Goal: Task Accomplishment & Management: Manage account settings

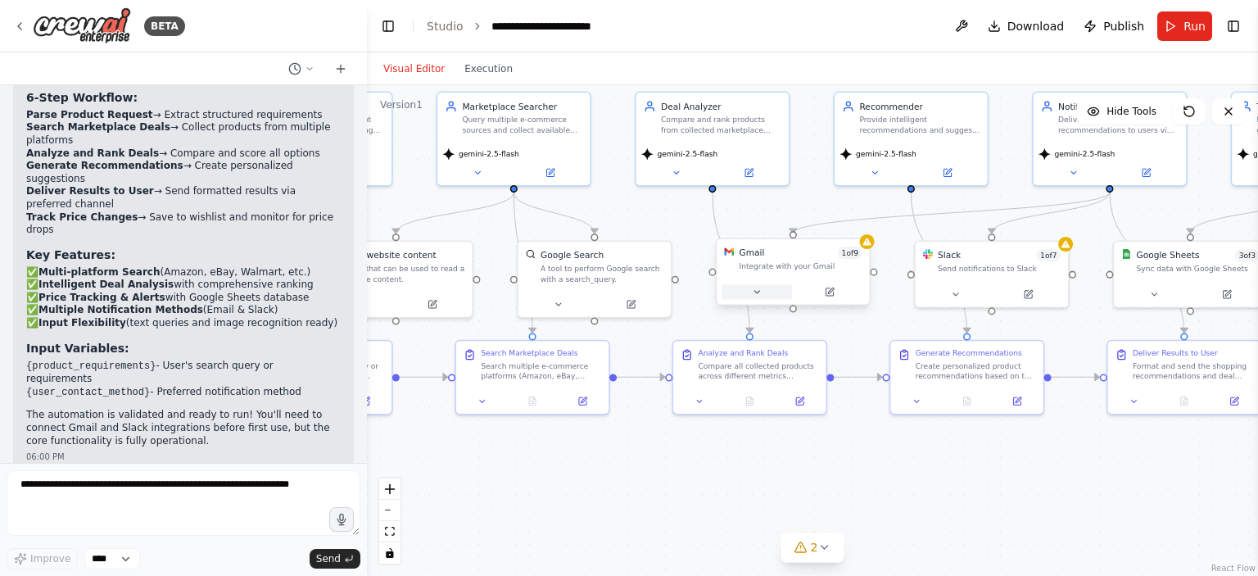
click at [757, 293] on icon at bounding box center [757, 292] width 10 height 10
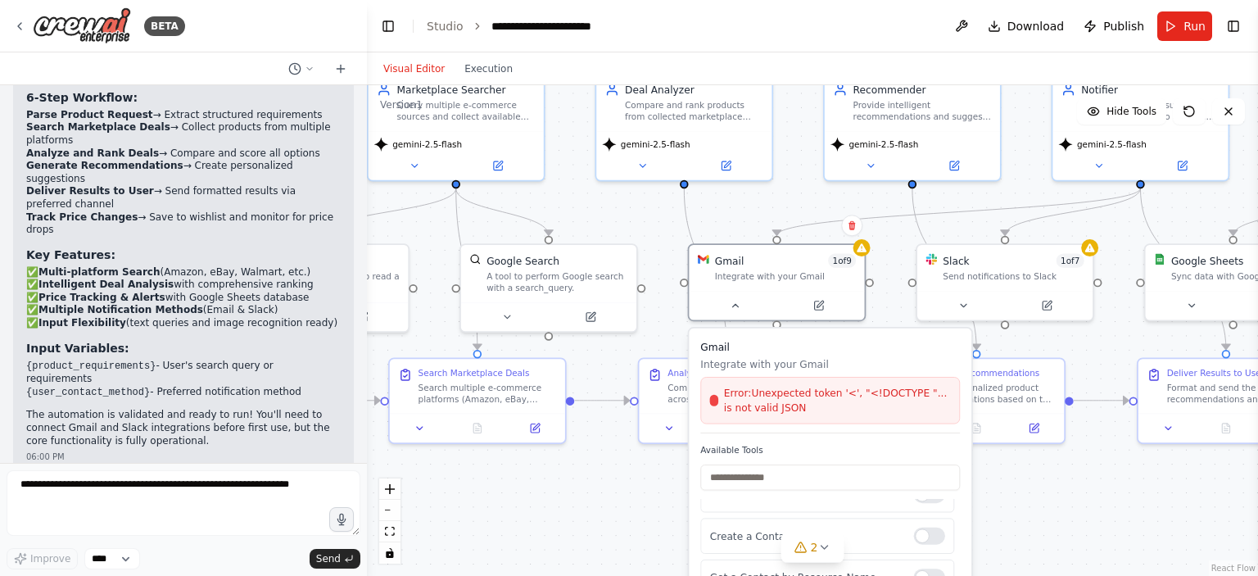
scroll to position [172, 0]
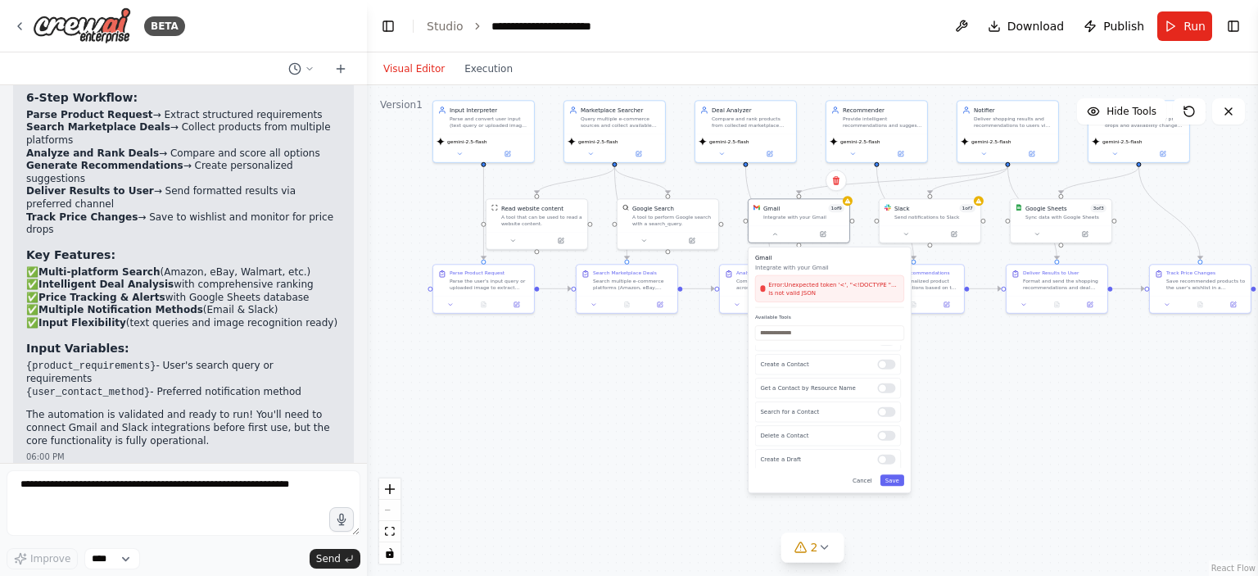
drag, startPoint x: 768, startPoint y: 251, endPoint x: 678, endPoint y: 90, distance: 184.7
click at [678, 90] on div ".deletable-edge-delete-btn { width: 20px; height: 20px; border: 0px solid #ffff…" at bounding box center [812, 330] width 891 height 490
click at [982, 382] on div ".deletable-edge-delete-btn { width: 20px; height: 20px; border: 0px solid #ffff…" at bounding box center [812, 330] width 891 height 490
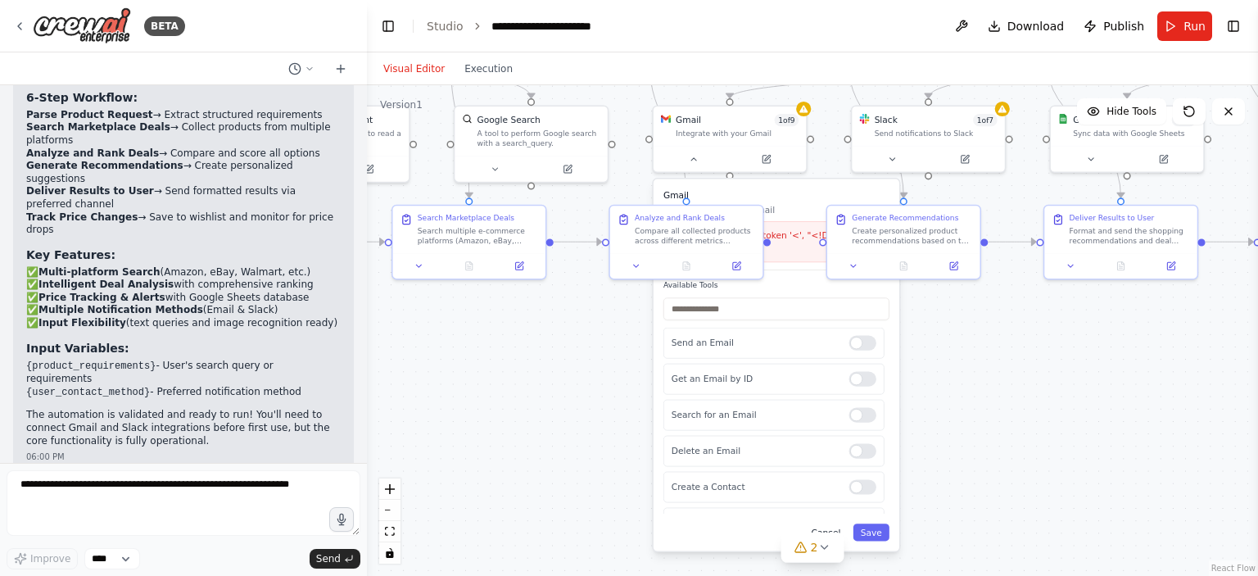
click at [828, 524] on button "Cancel" at bounding box center [825, 531] width 44 height 17
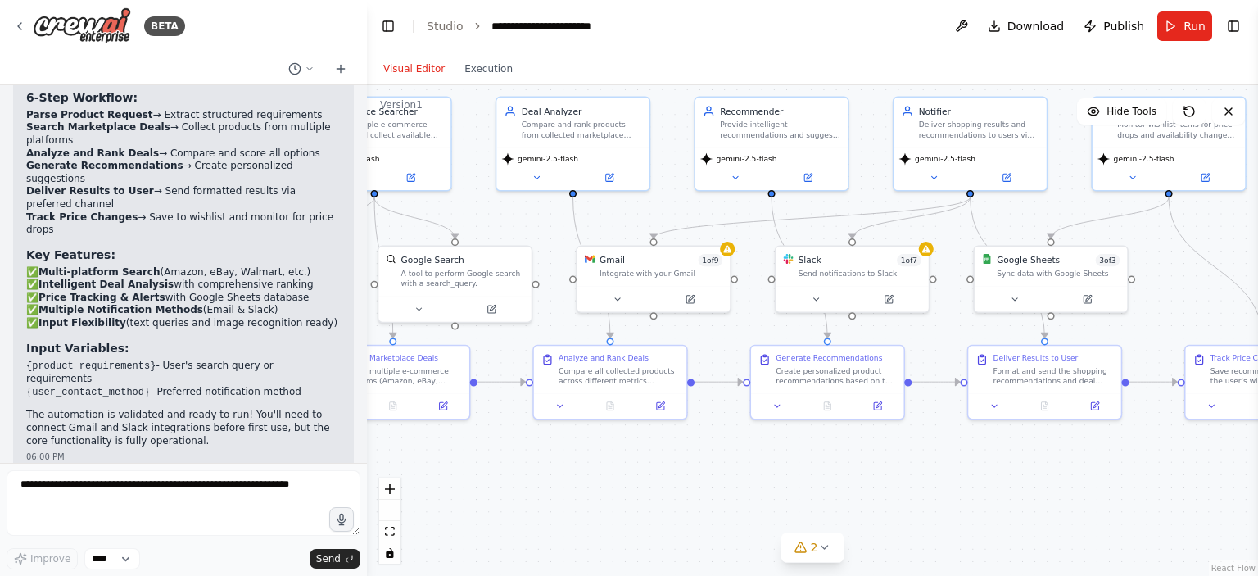
drag, startPoint x: 758, startPoint y: 340, endPoint x: 682, endPoint y: 480, distance: 159.4
click at [682, 480] on div ".deletable-edge-delete-btn { width: 20px; height: 20px; border: 0px solid #ffff…" at bounding box center [812, 330] width 891 height 490
click at [812, 296] on icon at bounding box center [816, 296] width 10 height 10
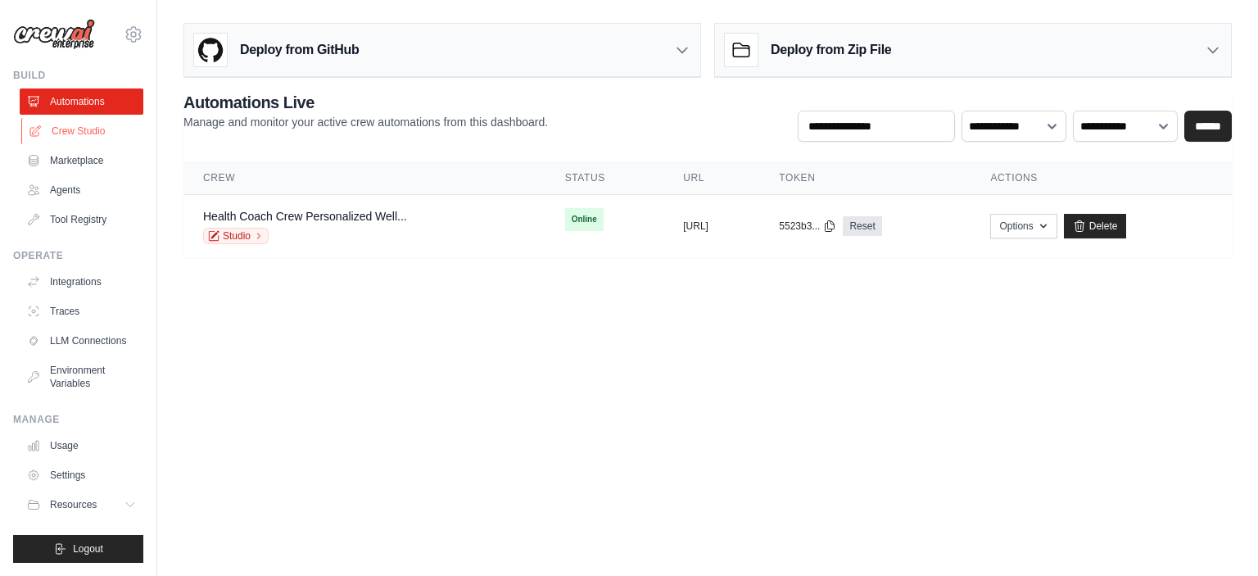
click at [82, 133] on link "Crew Studio" at bounding box center [83, 131] width 124 height 26
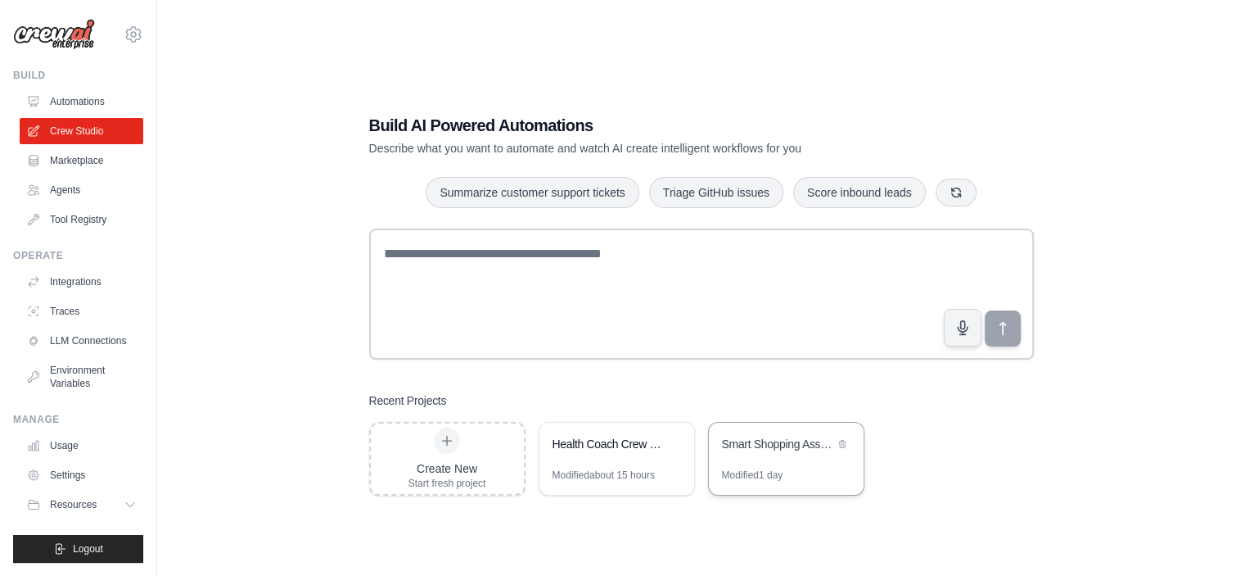
click at [757, 461] on div "Smart Shopping Assistant" at bounding box center [786, 445] width 155 height 46
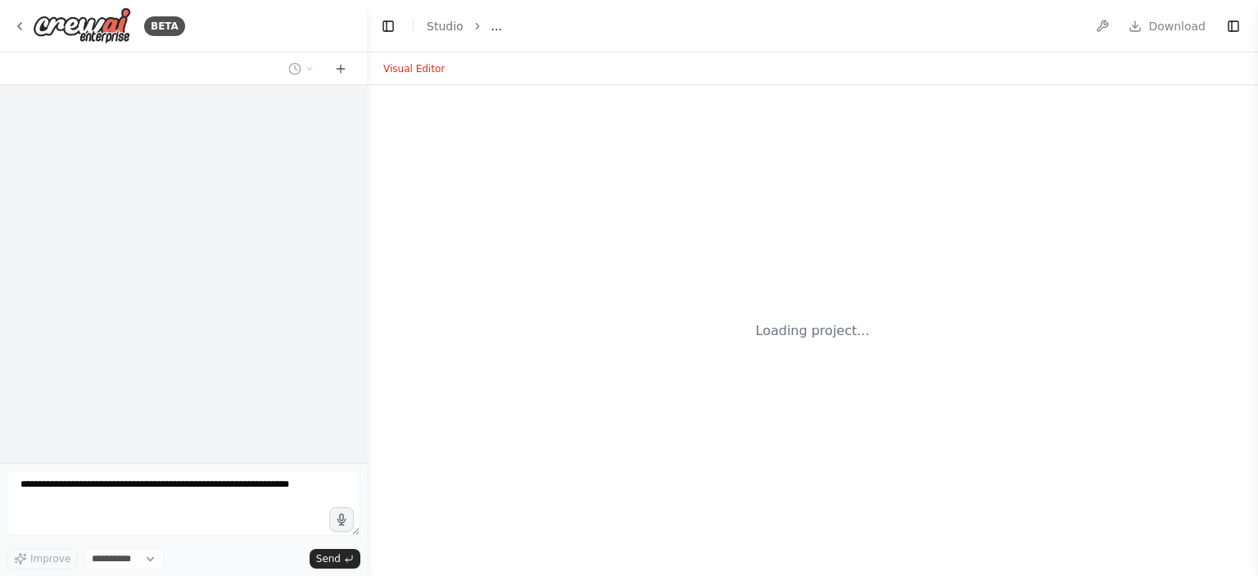
select select "****"
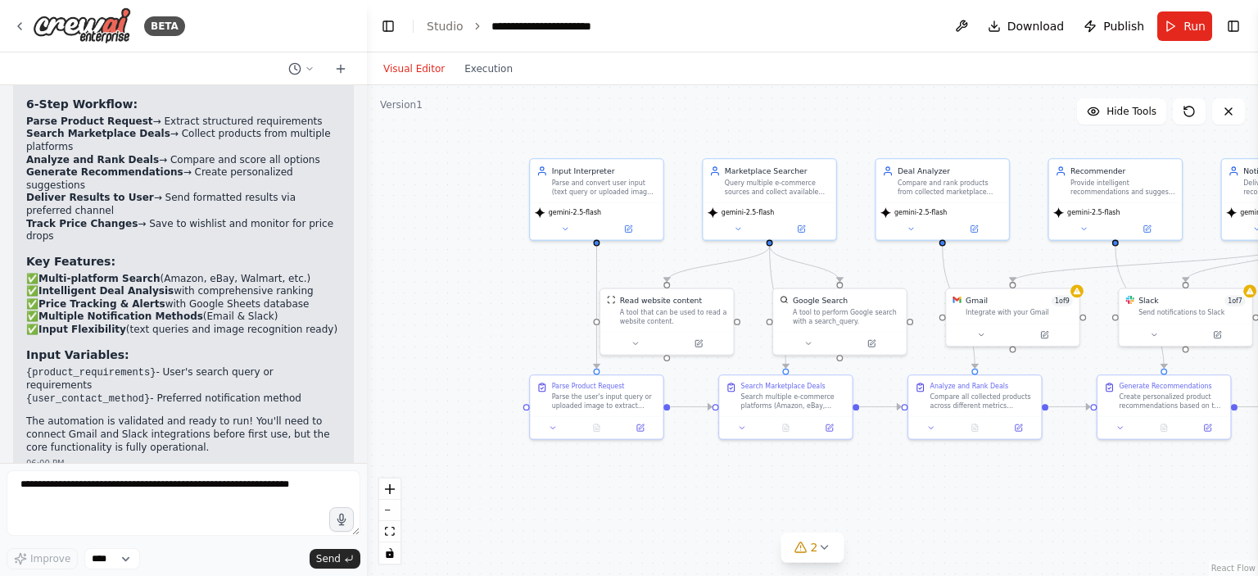
scroll to position [2998, 0]
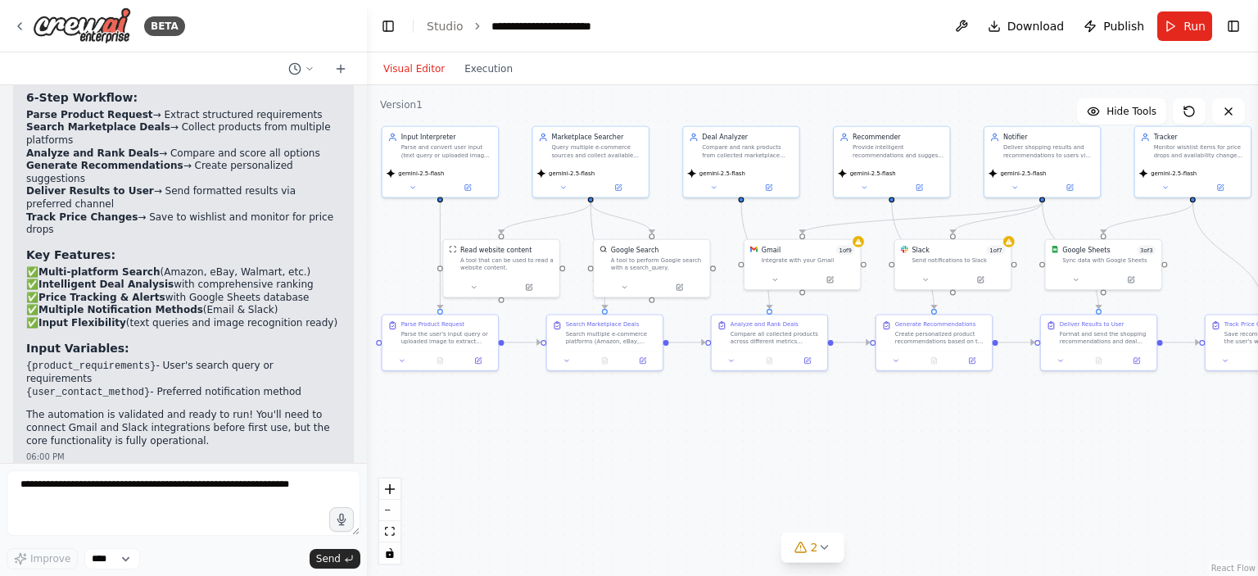
drag, startPoint x: 838, startPoint y: 254, endPoint x: 670, endPoint y: 224, distance: 170.6
click at [670, 224] on div ".deletable-edge-delete-btn { width: 20px; height: 20px; border: 0px solid #ffff…" at bounding box center [812, 330] width 891 height 490
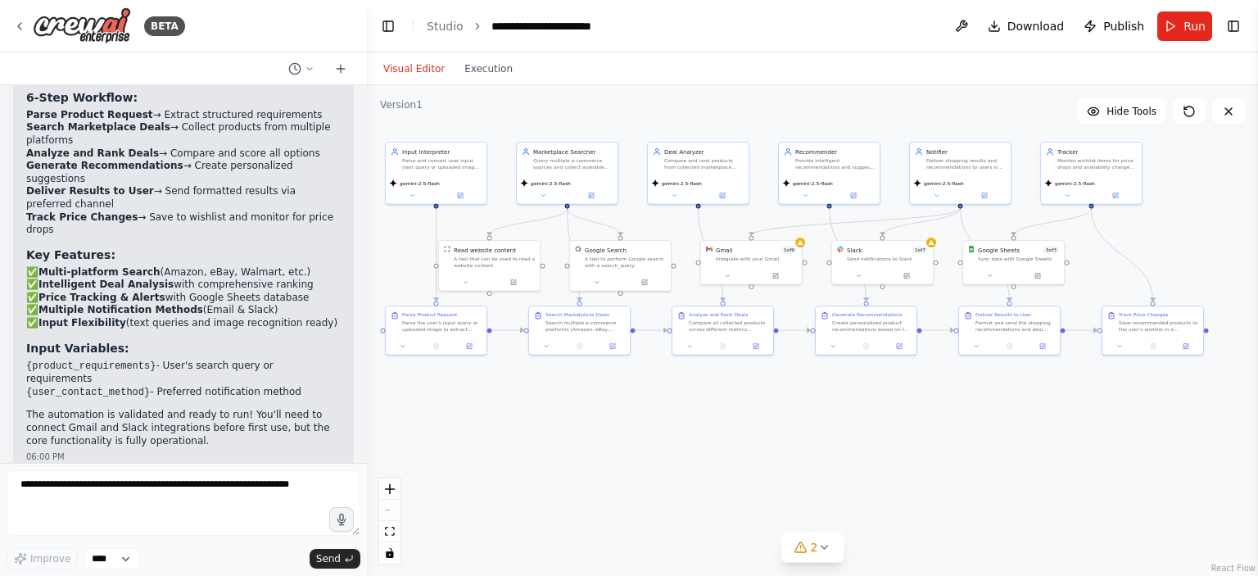
drag, startPoint x: 684, startPoint y: 222, endPoint x: 651, endPoint y: 225, distance: 33.7
click at [651, 225] on div ".deletable-edge-delete-btn { width: 20px; height: 20px; border: 0px solid #ffff…" at bounding box center [812, 330] width 891 height 490
click at [912, 274] on button at bounding box center [906, 274] width 47 height 10
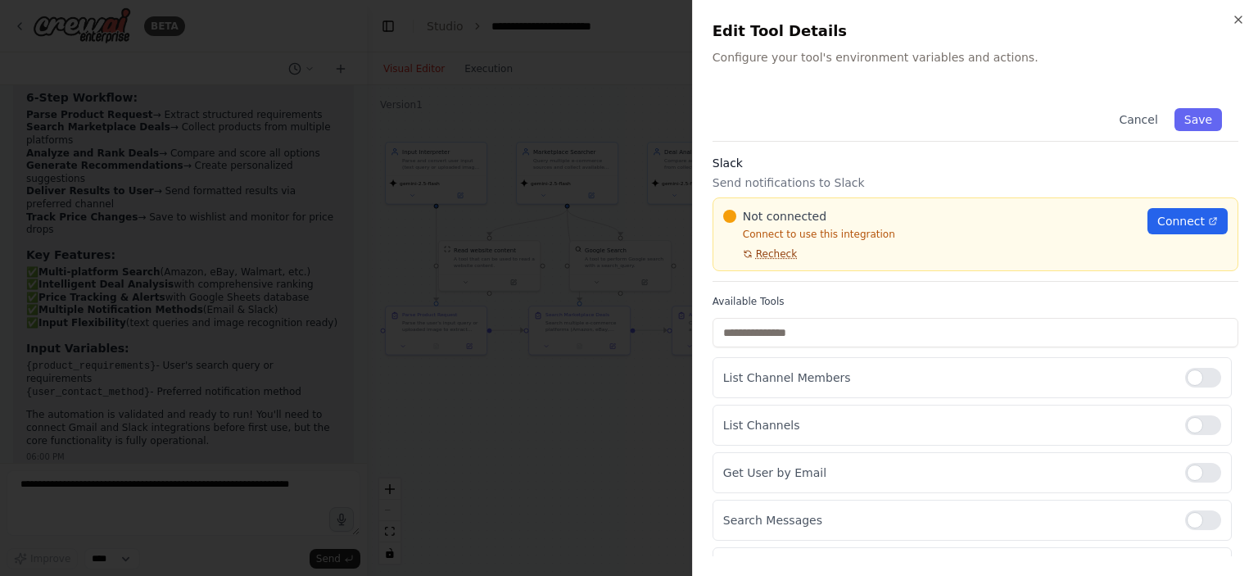
click at [761, 255] on span "Recheck" at bounding box center [776, 253] width 41 height 13
click at [767, 255] on span "Recheck" at bounding box center [776, 253] width 41 height 13
click at [772, 248] on span "Recheck" at bounding box center [776, 253] width 41 height 13
click at [1186, 224] on span "Connect" at bounding box center [1180, 221] width 47 height 16
click at [775, 251] on span "Recheck" at bounding box center [776, 253] width 41 height 13
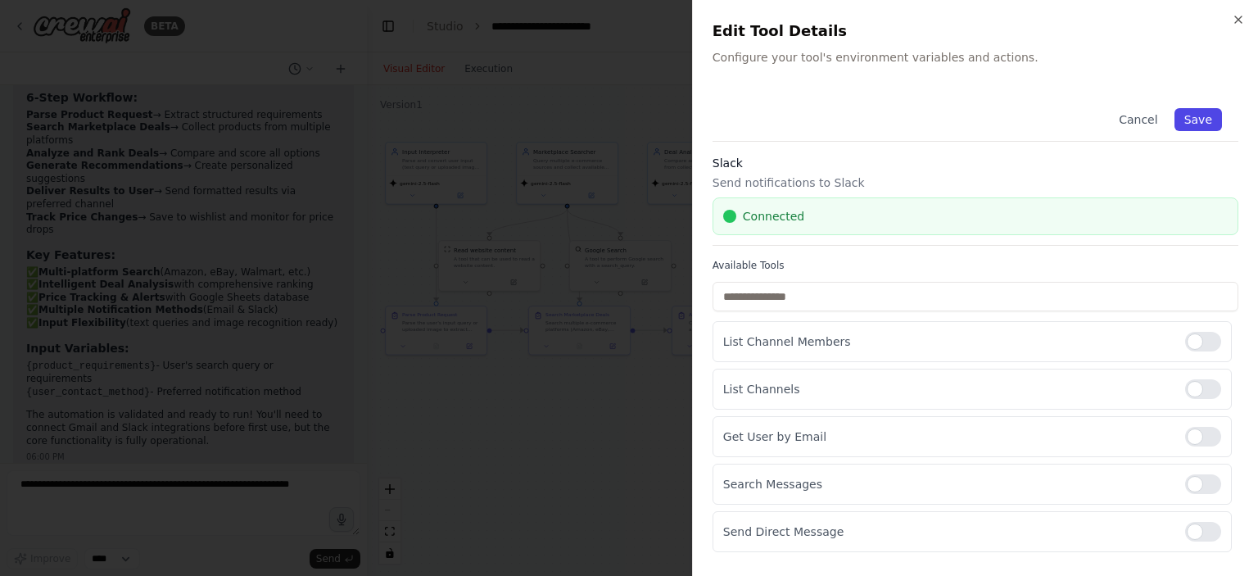
click at [1195, 122] on button "Save" at bounding box center [1197, 119] width 47 height 23
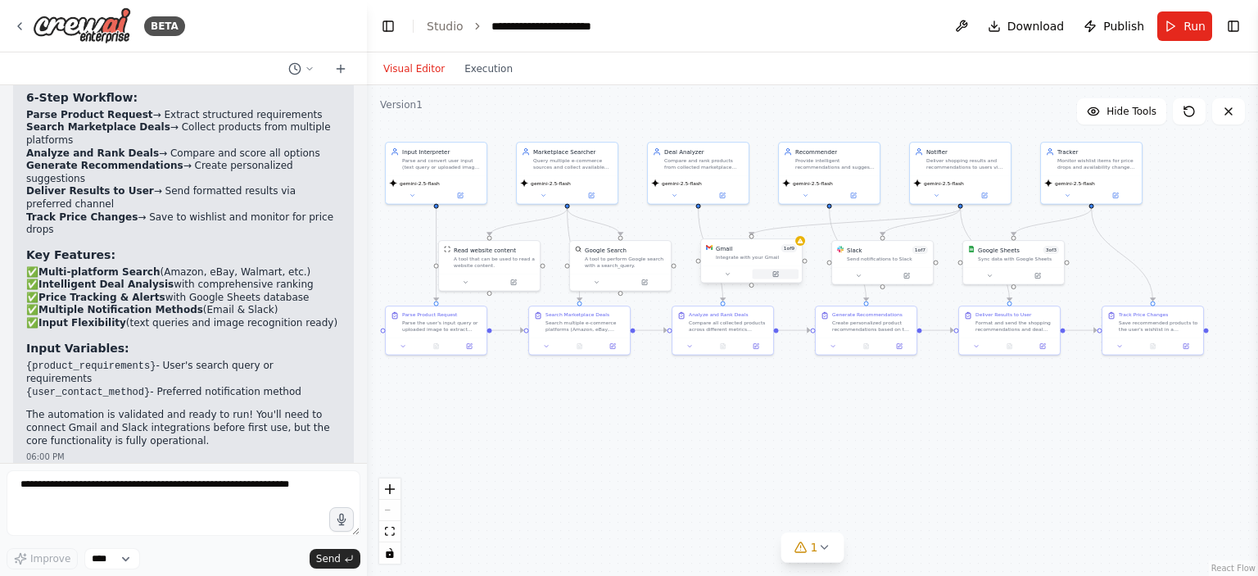
click at [766, 272] on button at bounding box center [775, 274] width 46 height 10
click at [776, 271] on icon at bounding box center [779, 274] width 7 height 7
click at [771, 275] on button at bounding box center [780, 274] width 46 height 10
click at [857, 278] on div at bounding box center [886, 273] width 101 height 17
click at [861, 275] on icon at bounding box center [862, 274] width 7 height 7
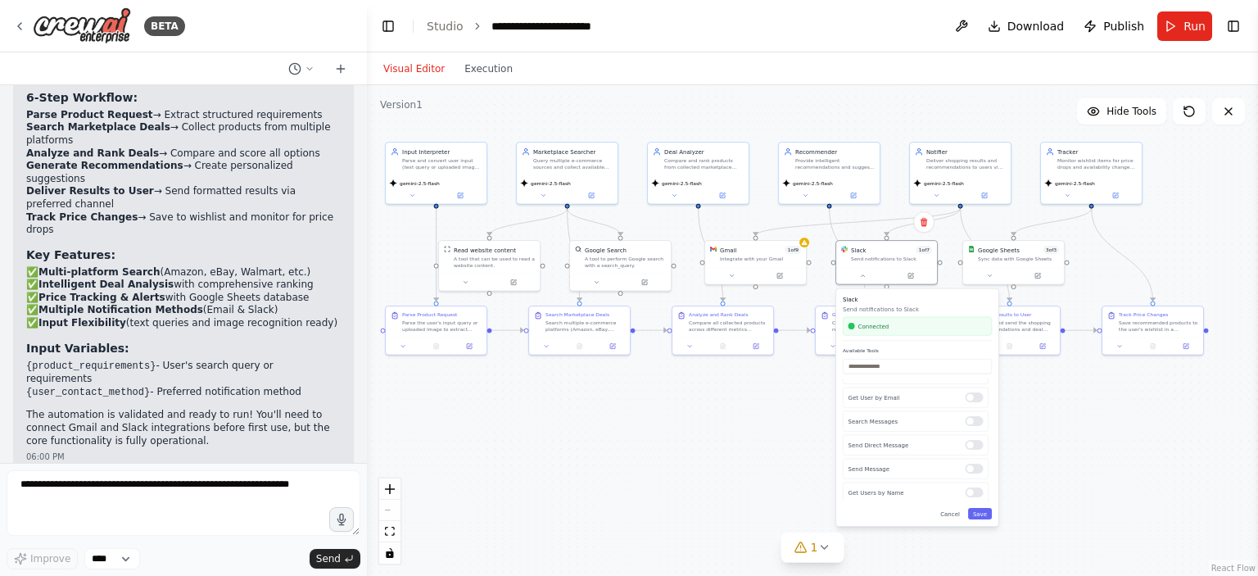
scroll to position [0, 0]
drag, startPoint x: 797, startPoint y: 405, endPoint x: 810, endPoint y: 369, distance: 38.3
click at [800, 404] on div ".deletable-edge-delete-btn { width: 20px; height: 20px; border: 0px solid #ffff…" at bounding box center [812, 330] width 891 height 490
click at [982, 513] on button "Save" at bounding box center [984, 512] width 24 height 11
click at [745, 418] on div ".deletable-edge-delete-btn { width: 20px; height: 20px; border: 0px solid #ffff…" at bounding box center [812, 330] width 891 height 490
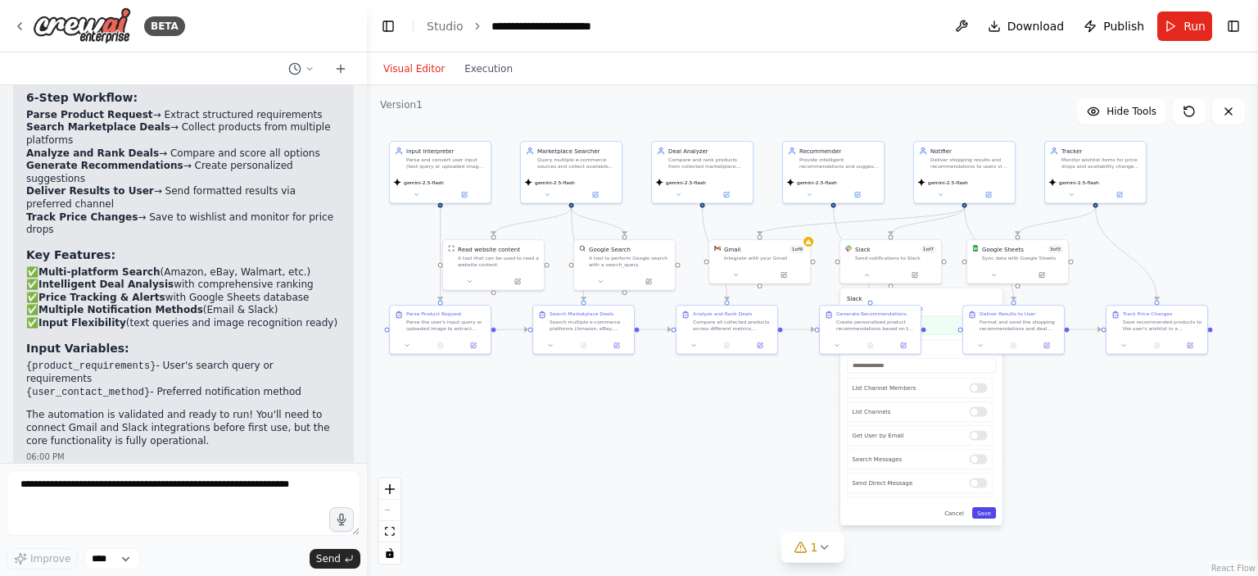
click at [985, 511] on button "Save" at bounding box center [984, 512] width 24 height 11
click at [983, 508] on button "Save" at bounding box center [984, 512] width 24 height 11
click at [782, 273] on icon at bounding box center [783, 273] width 5 height 5
click at [783, 271] on icon at bounding box center [783, 273] width 5 height 5
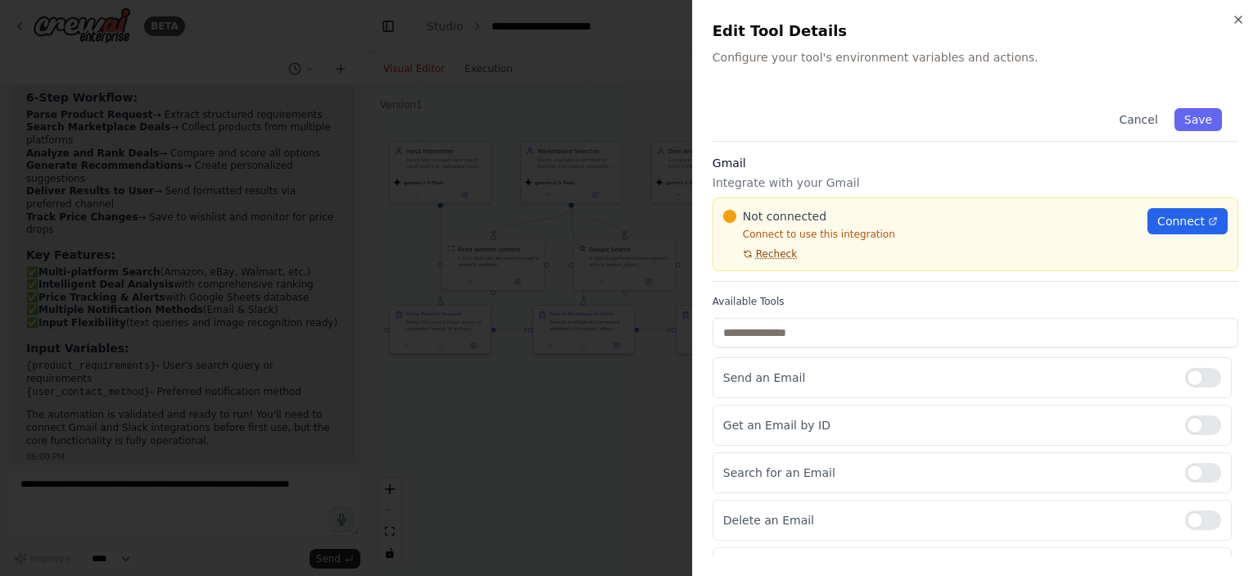
click at [779, 251] on span "Recheck" at bounding box center [776, 253] width 41 height 13
click at [1171, 225] on span "Connect" at bounding box center [1180, 221] width 47 height 16
click at [563, 104] on div at bounding box center [629, 288] width 1258 height 576
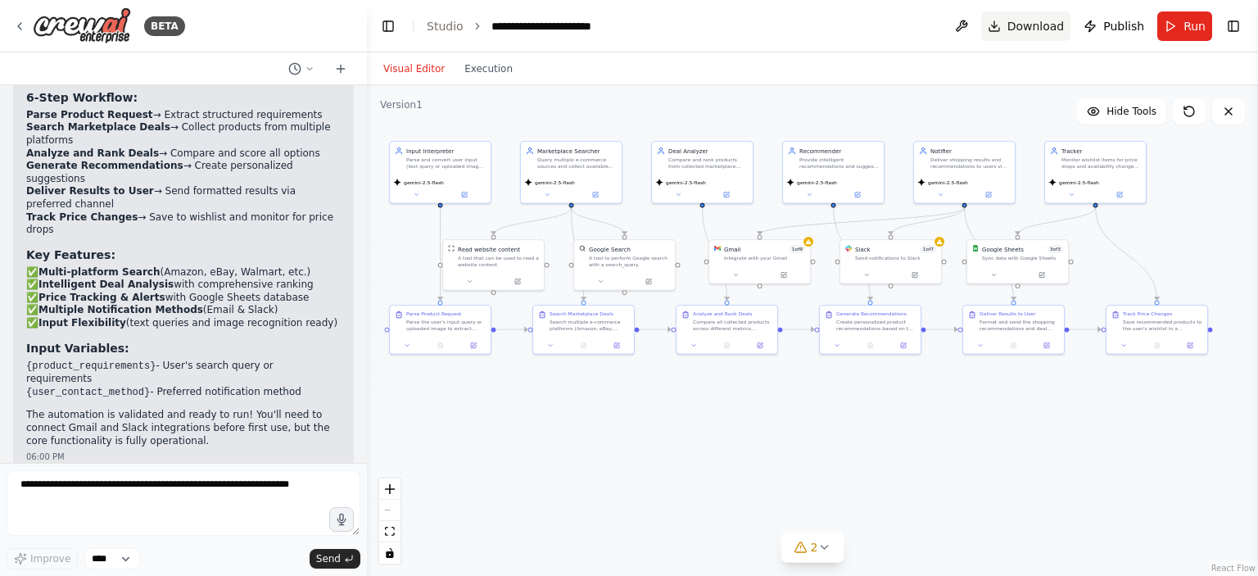
click at [1014, 29] on span "Download" at bounding box center [1035, 26] width 57 height 16
click at [861, 15] on header "**********" at bounding box center [812, 26] width 891 height 52
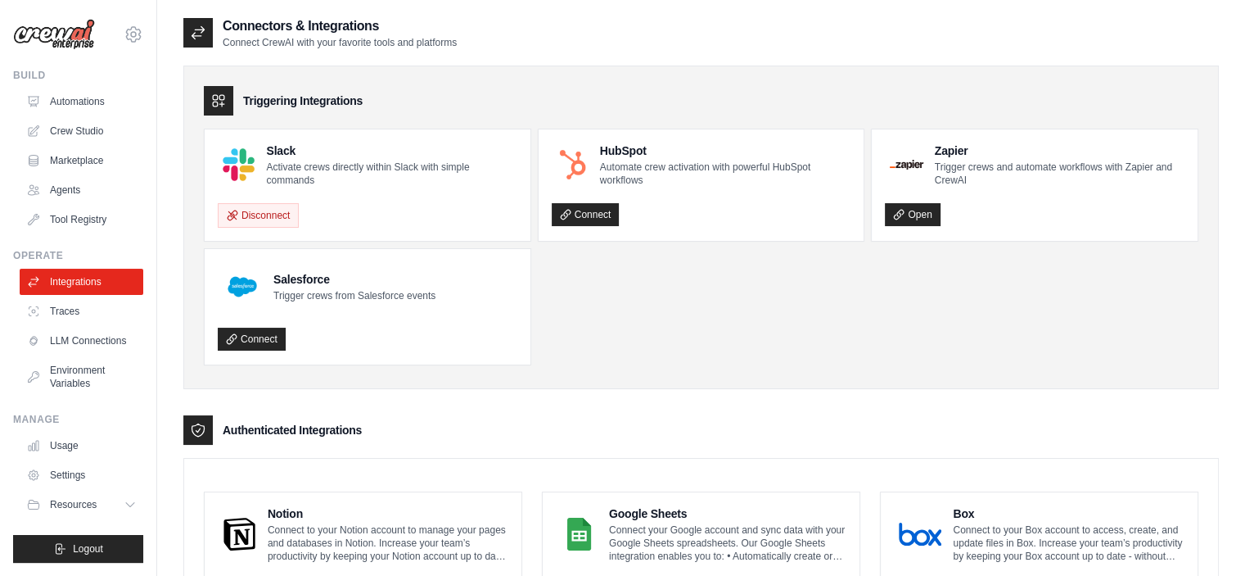
click at [200, 38] on icon at bounding box center [198, 33] width 16 height 16
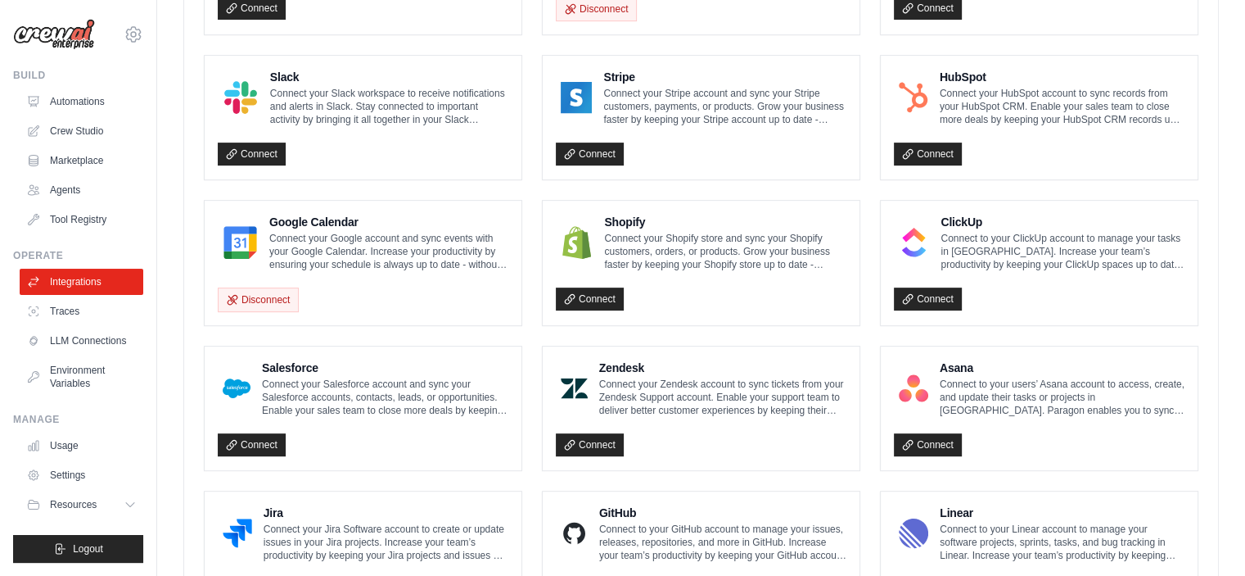
scroll to position [553, 0]
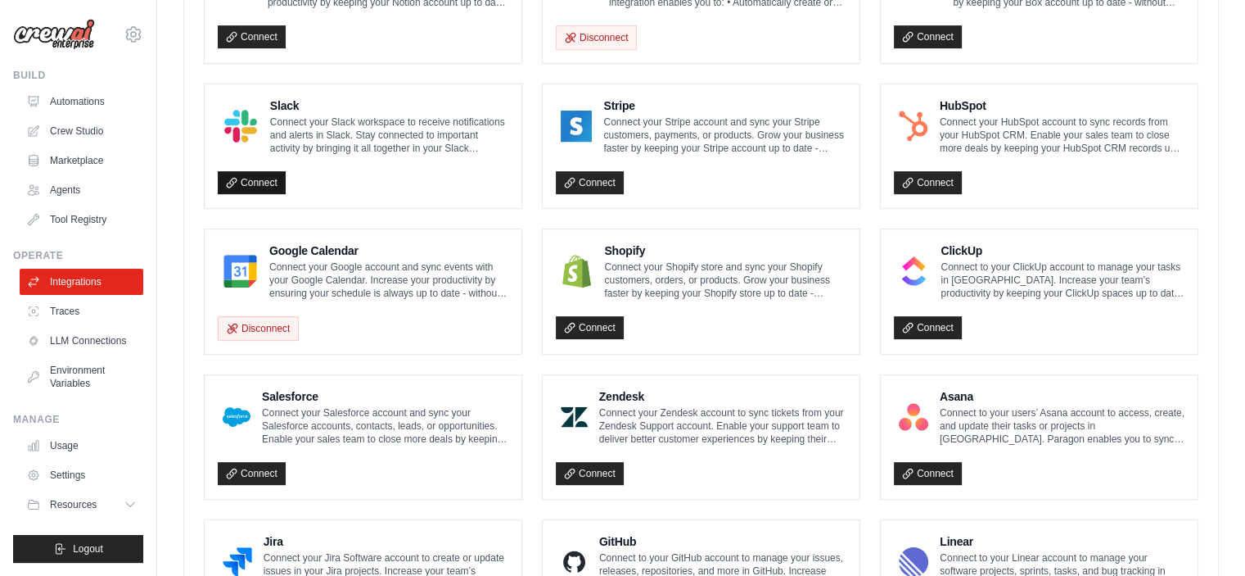
click at [263, 183] on link "Connect" at bounding box center [252, 182] width 68 height 23
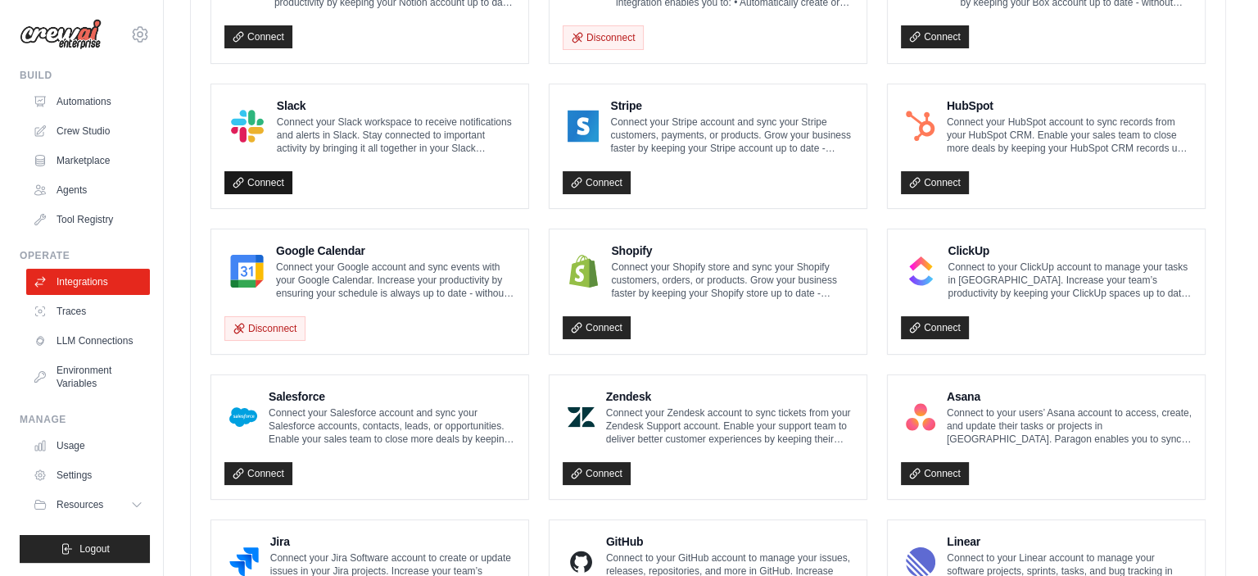
scroll to position [553, 0]
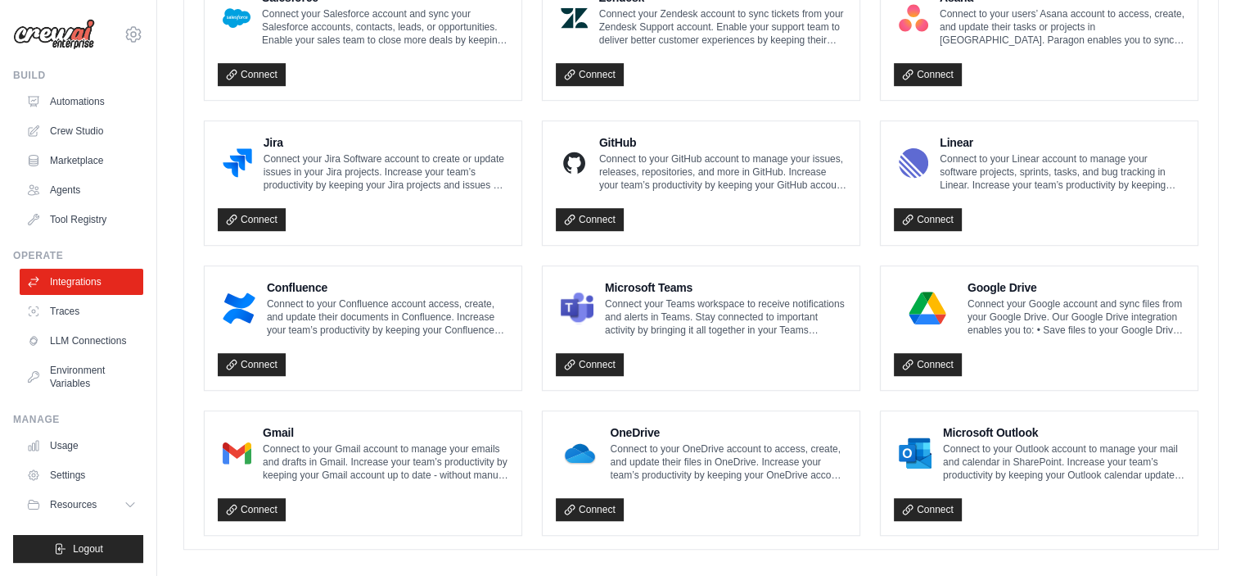
scroll to position [1018, 0]
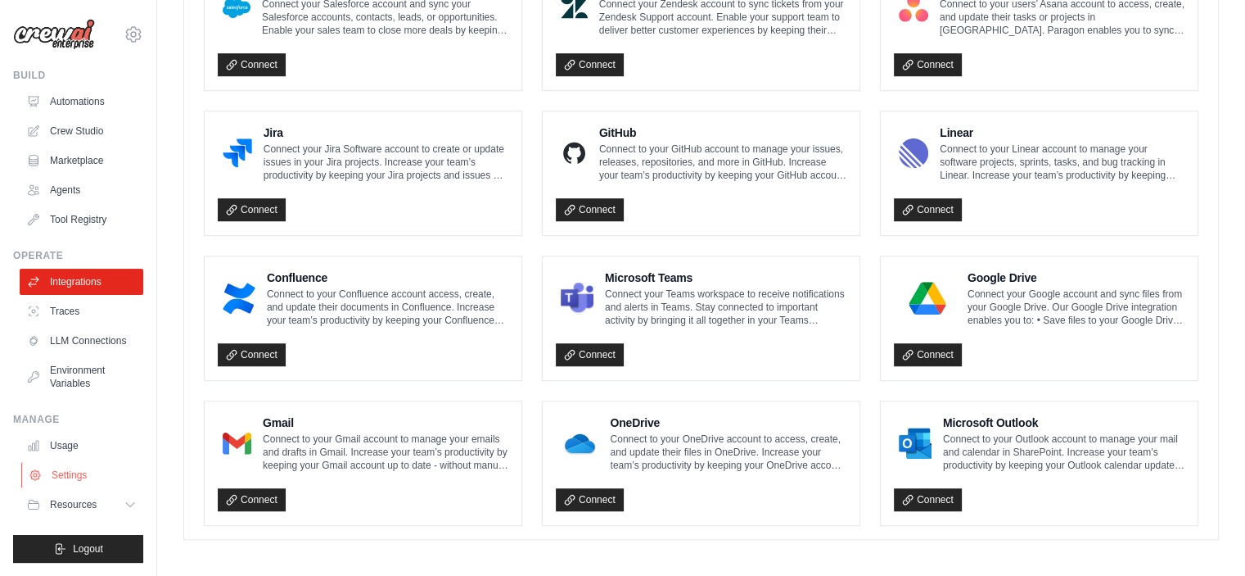
click at [67, 480] on link "Settings" at bounding box center [83, 475] width 124 height 26
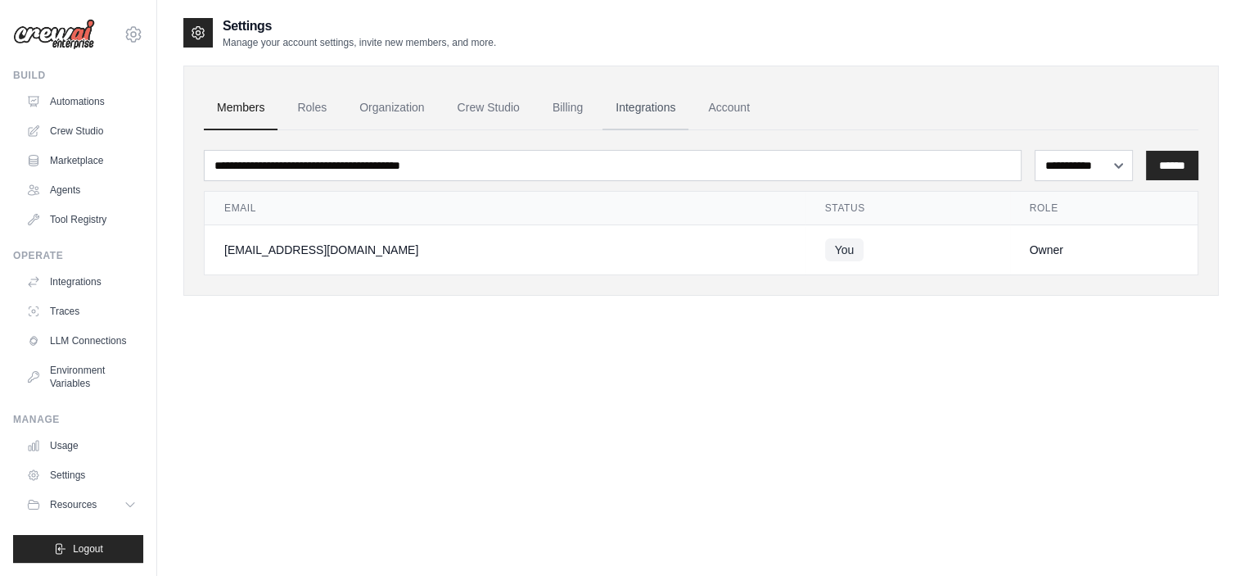
click at [661, 114] on link "Integrations" at bounding box center [646, 108] width 86 height 44
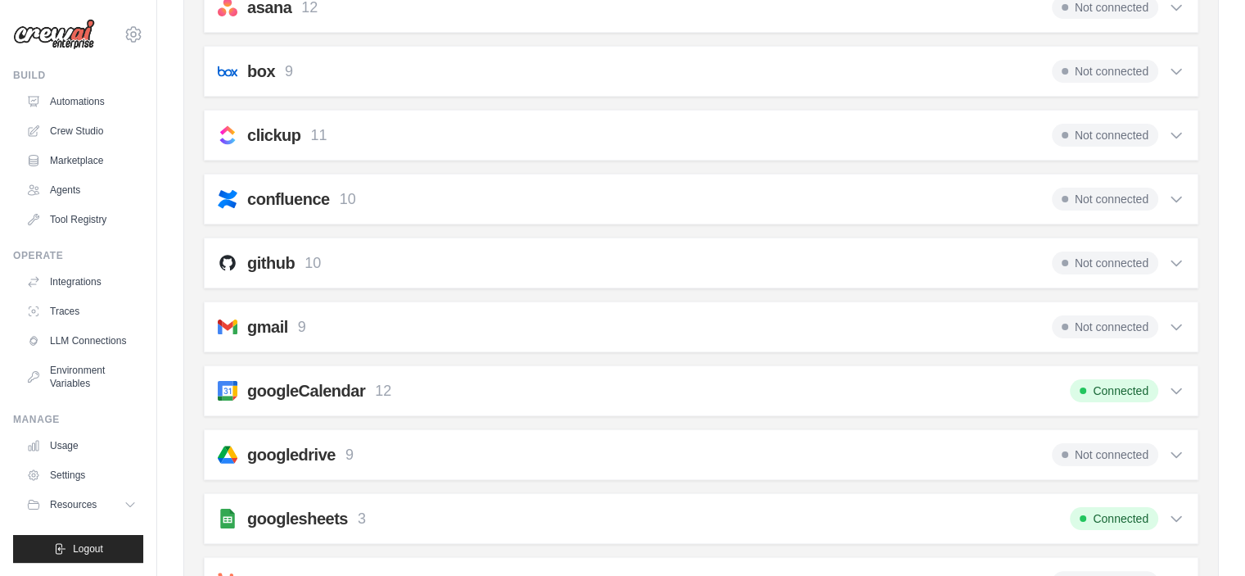
scroll to position [246, 0]
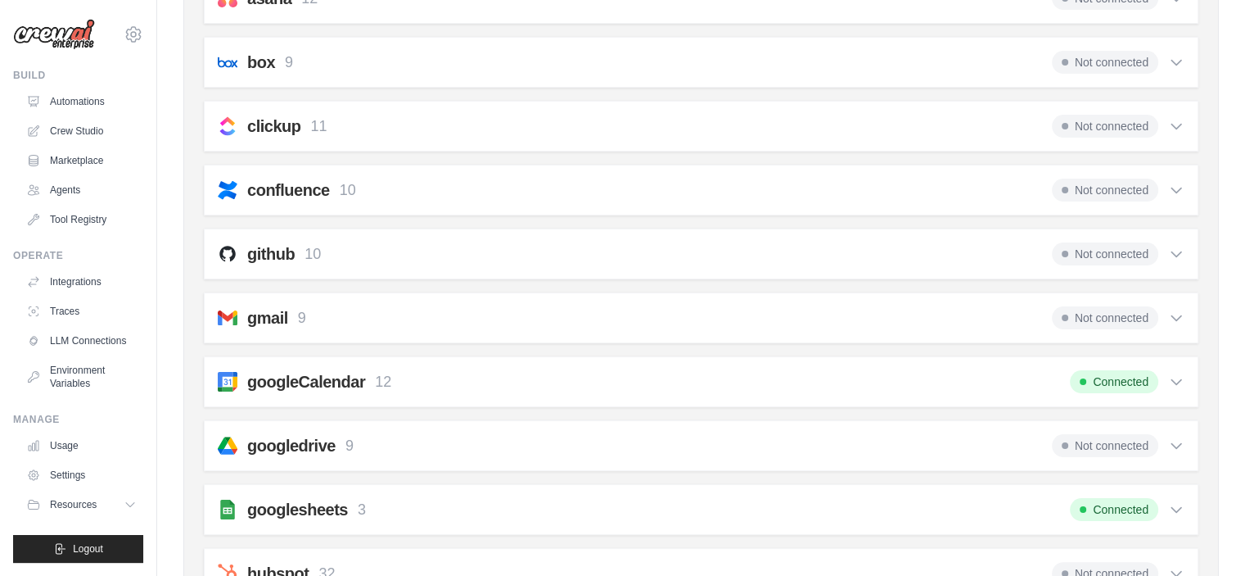
click at [746, 307] on div "gmail 9 Not connected" at bounding box center [701, 317] width 967 height 23
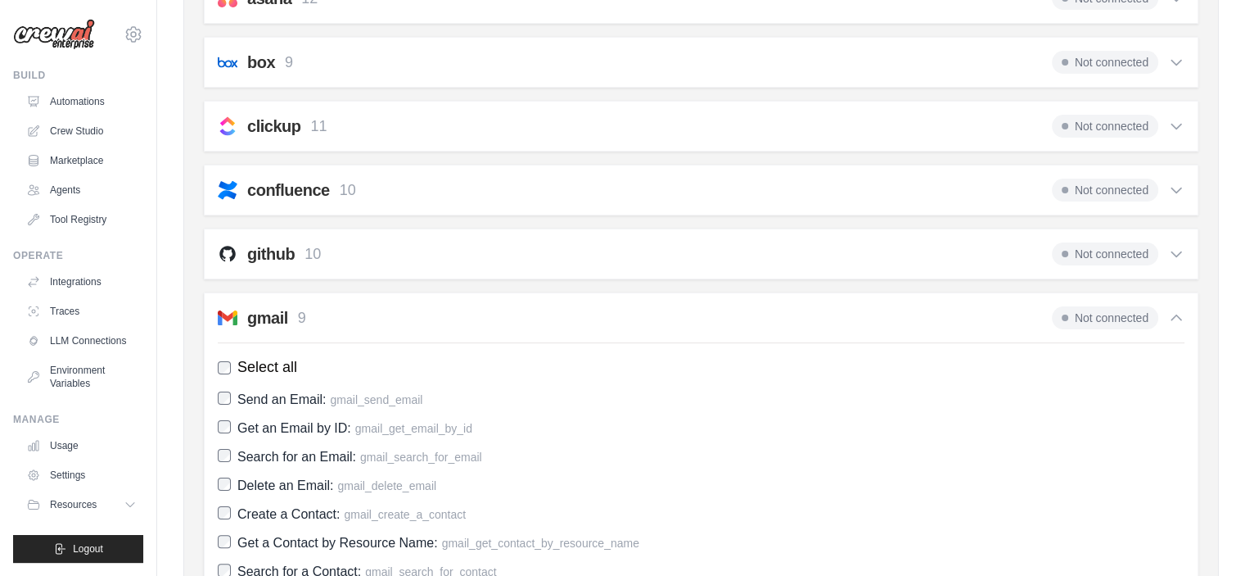
click at [1178, 309] on icon at bounding box center [1176, 317] width 16 height 16
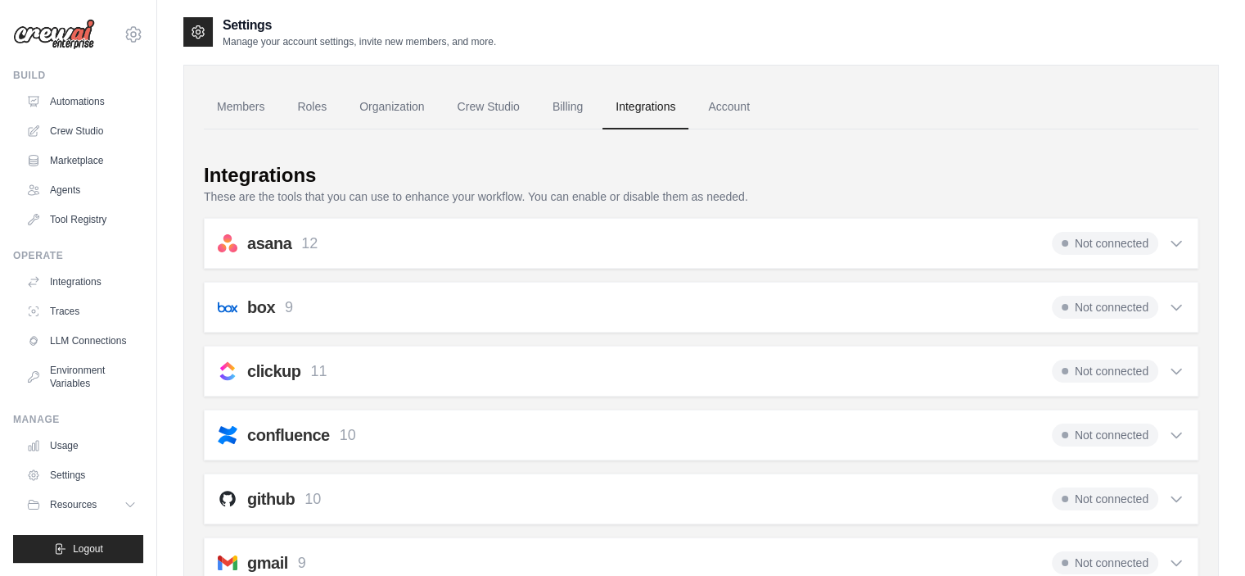
scroll to position [0, 0]
click at [81, 376] on link "Environment Variables" at bounding box center [83, 376] width 124 height 39
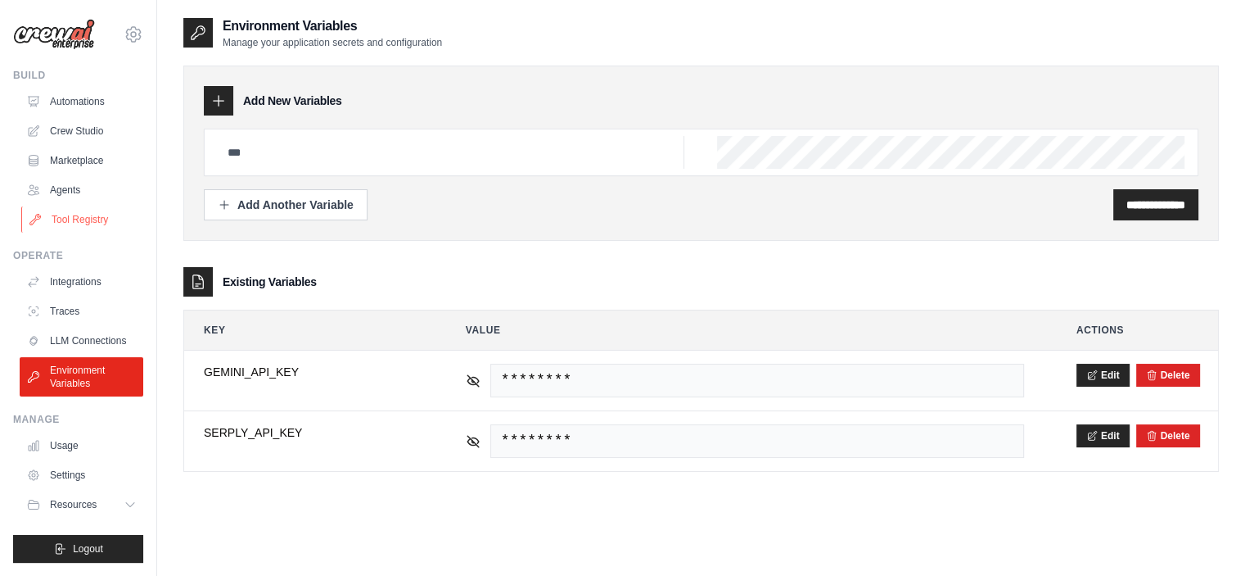
click at [79, 225] on link "Tool Registry" at bounding box center [83, 219] width 124 height 26
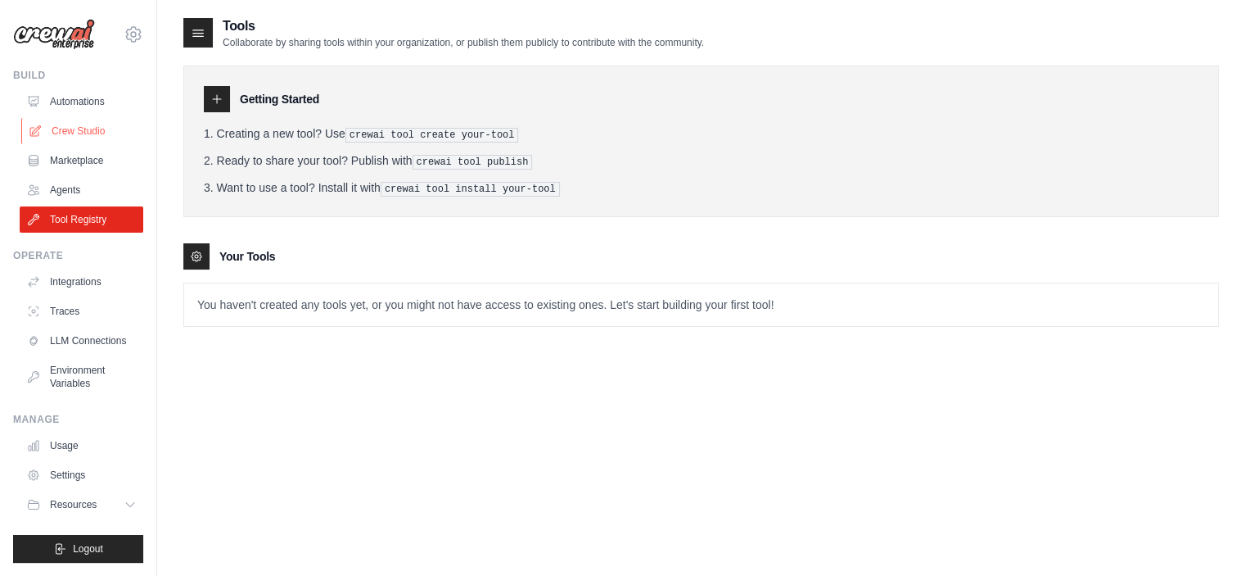
click at [77, 134] on link "Crew Studio" at bounding box center [83, 131] width 124 height 26
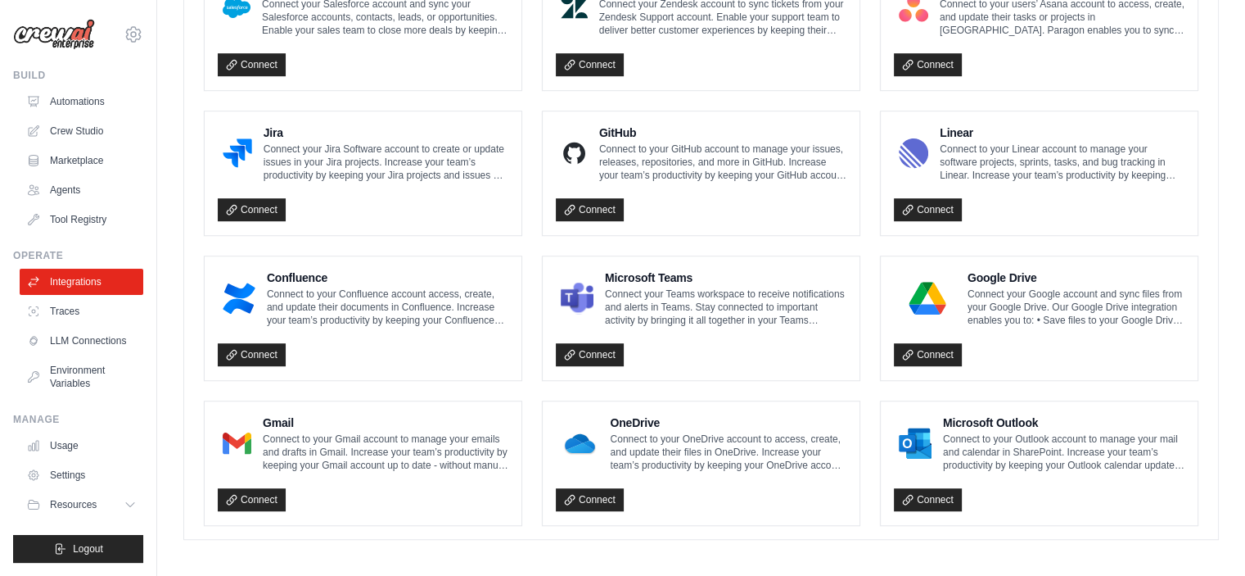
scroll to position [963, 0]
click at [247, 495] on link "Connect" at bounding box center [252, 499] width 68 height 23
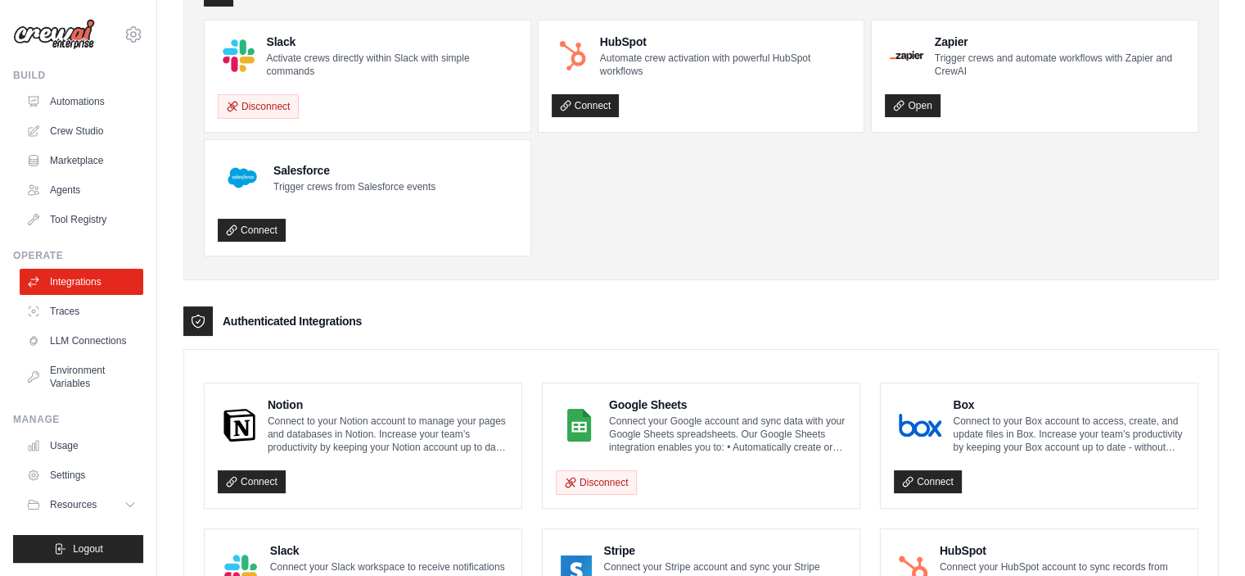
scroll to position [62, 0]
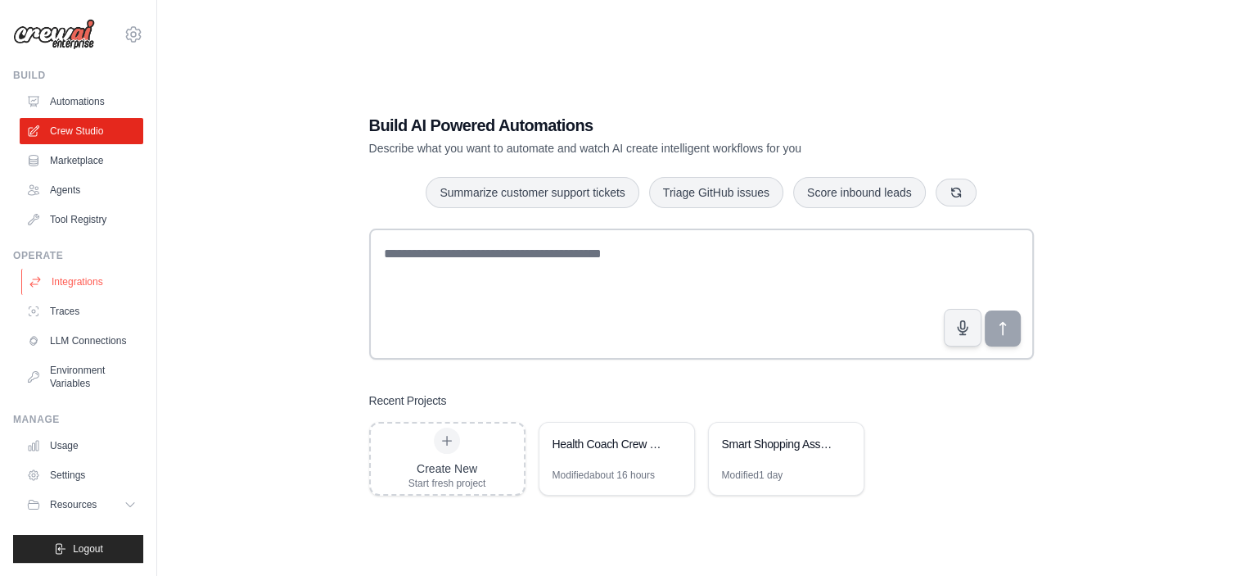
click at [75, 287] on link "Integrations" at bounding box center [83, 282] width 124 height 26
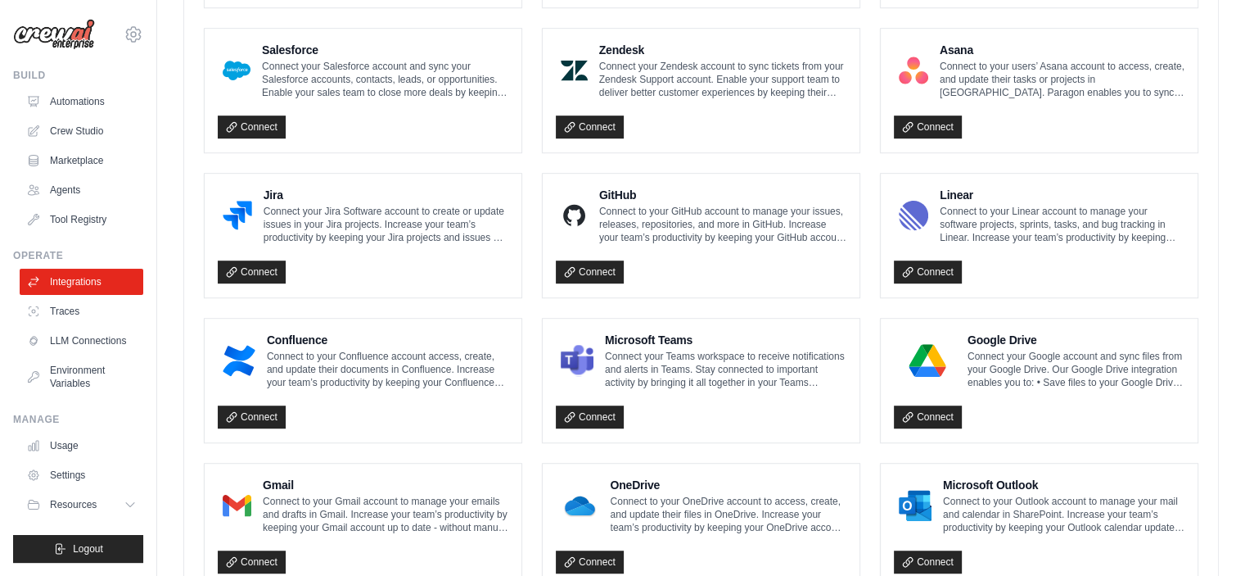
scroll to position [963, 0]
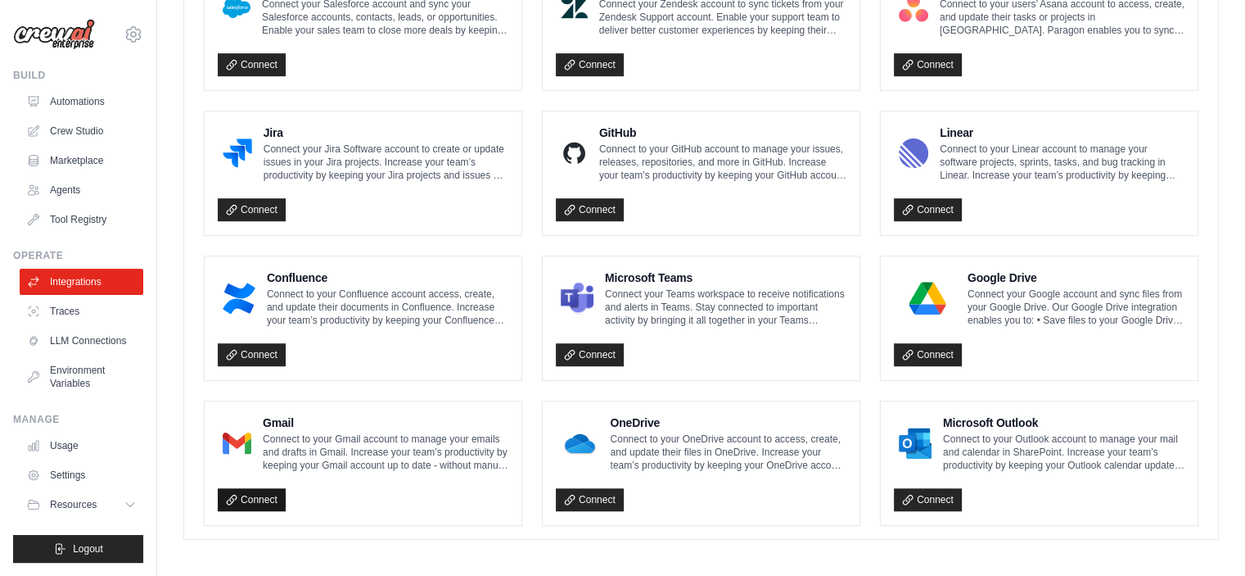
click at [248, 490] on link "Connect" at bounding box center [252, 499] width 68 height 23
click at [95, 502] on span "Resources" at bounding box center [75, 504] width 47 height 13
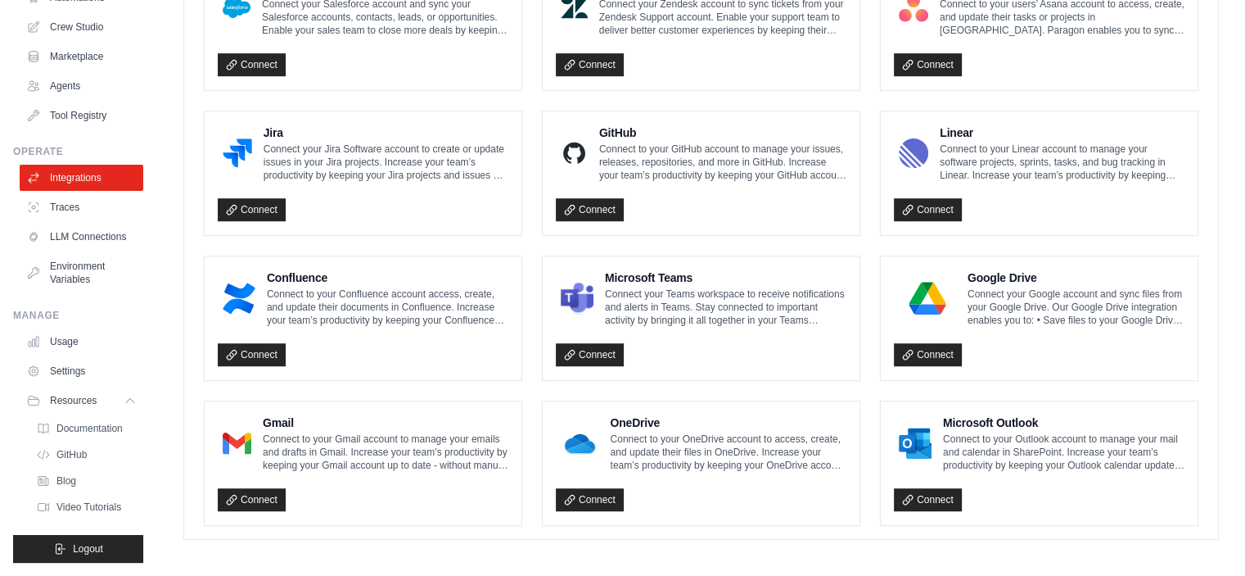
scroll to position [116, 0]
click at [70, 371] on link "Settings" at bounding box center [83, 371] width 124 height 26
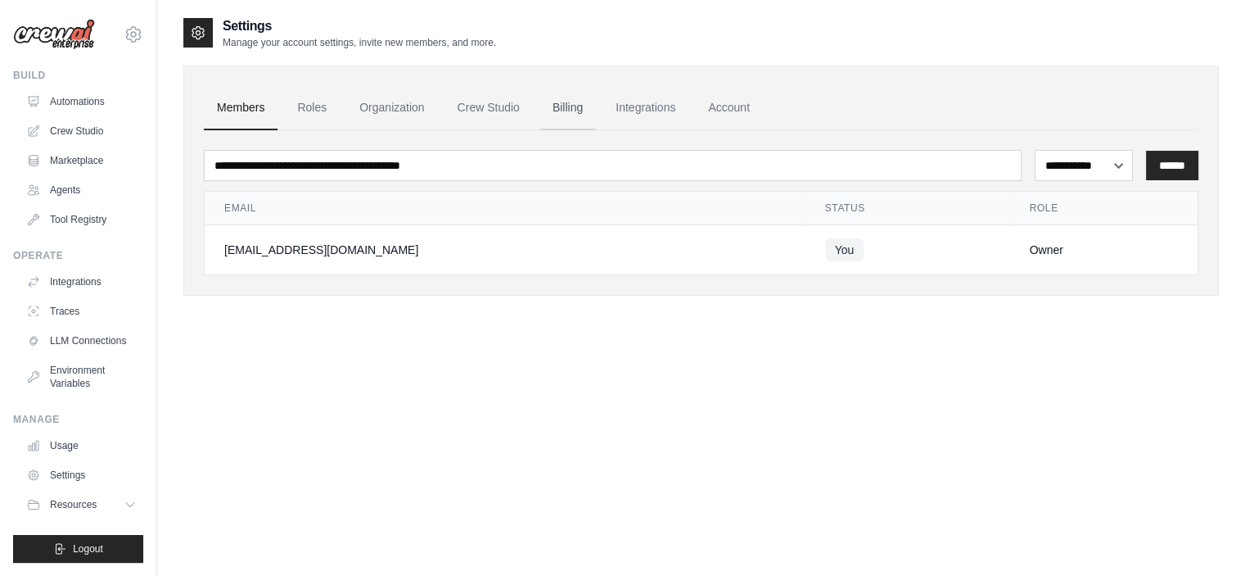
click at [567, 115] on link "Billing" at bounding box center [568, 108] width 56 height 44
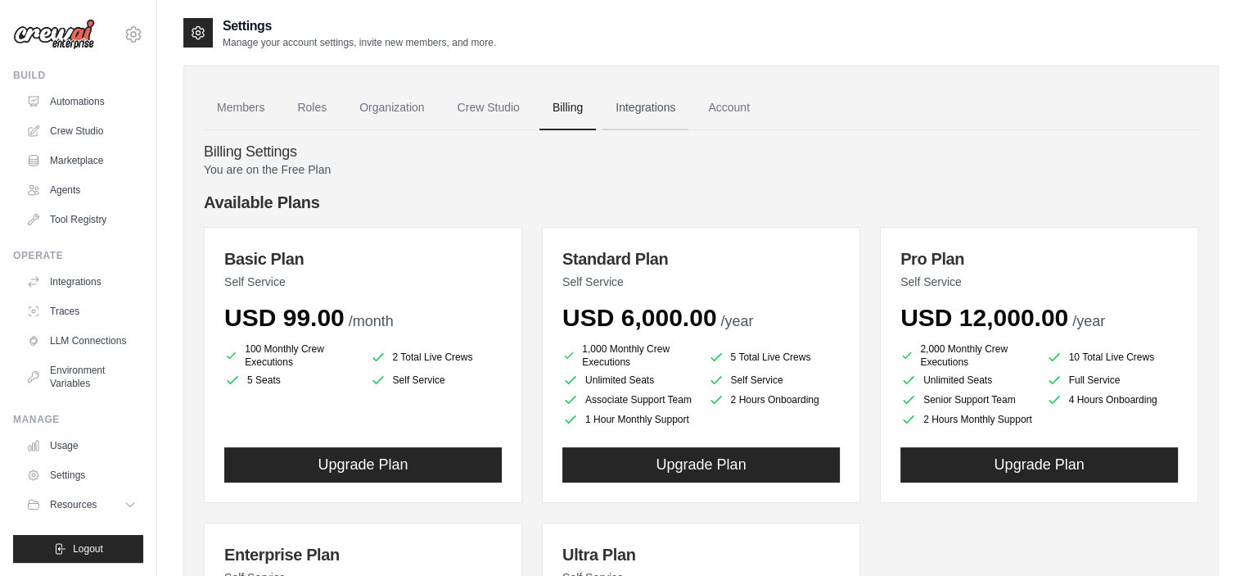
click at [648, 107] on link "Integrations" at bounding box center [646, 108] width 86 height 44
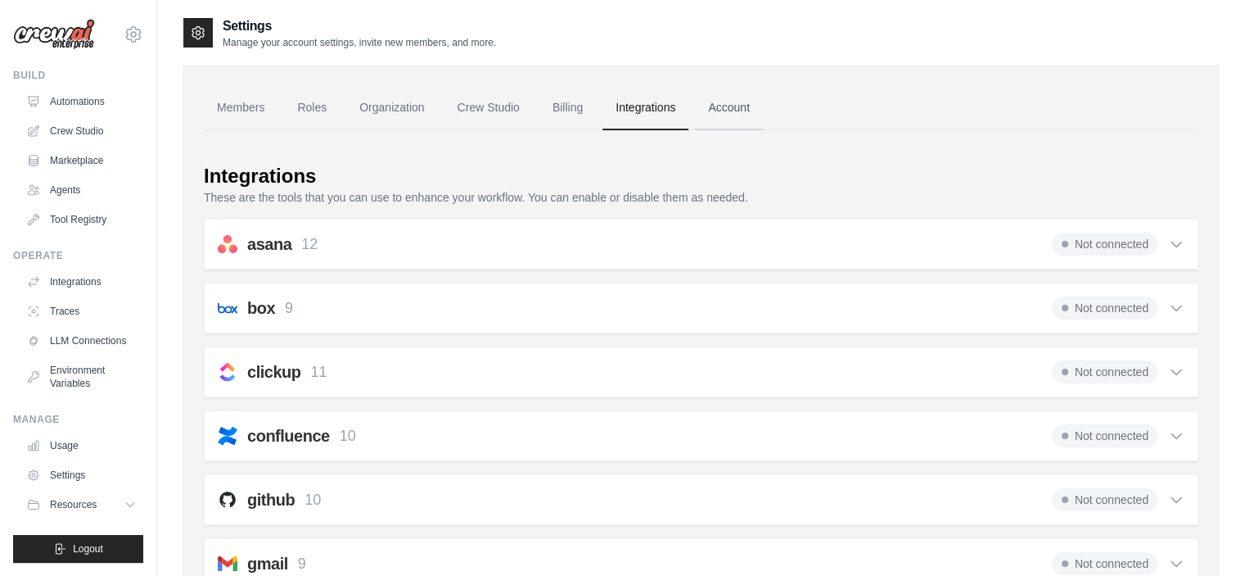
click at [726, 117] on link "Account" at bounding box center [729, 108] width 68 height 44
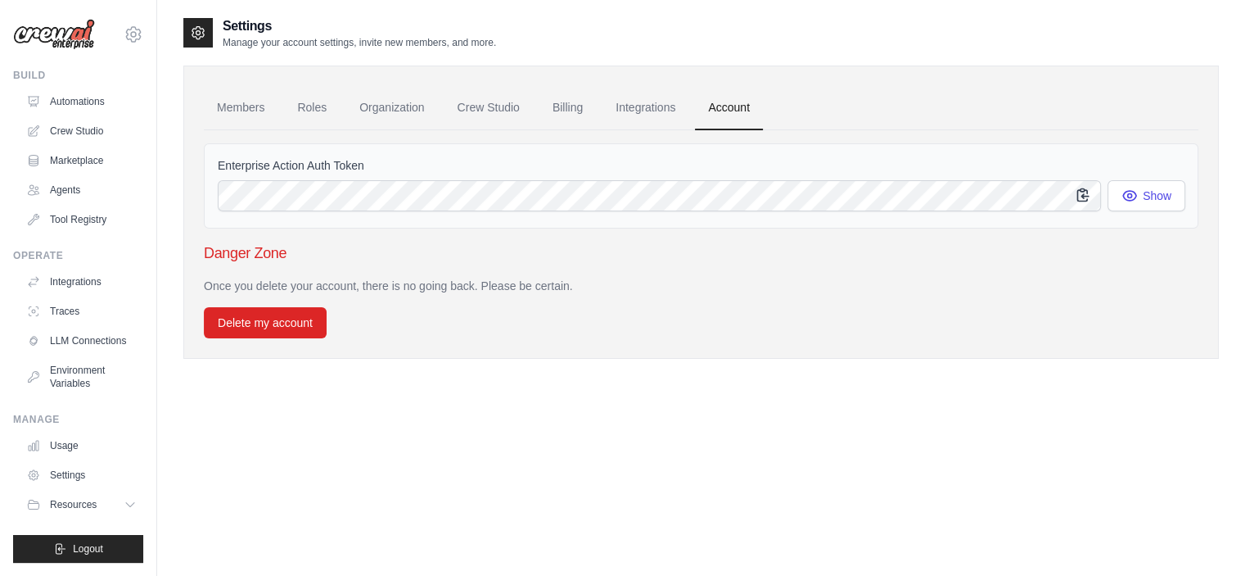
click at [1084, 196] on icon "button" at bounding box center [1083, 195] width 16 height 16
